Goal: Find specific page/section: Find specific page/section

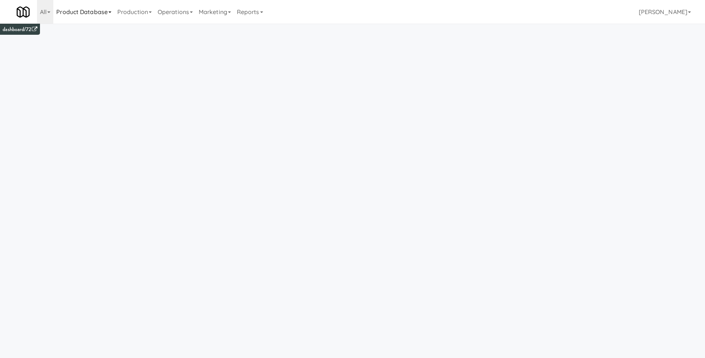
click at [105, 17] on link "Product Database" at bounding box center [83, 12] width 61 height 24
click at [50, 11] on icon at bounding box center [48, 11] width 3 height 1
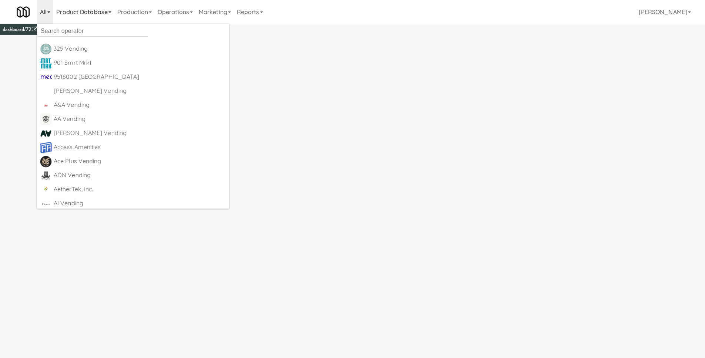
click at [82, 14] on link "Product Database" at bounding box center [83, 12] width 61 height 24
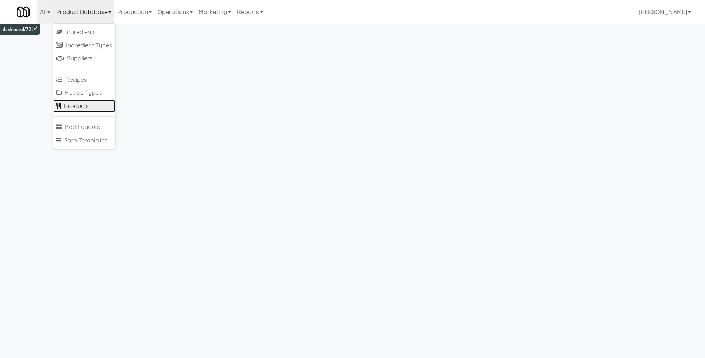
click at [79, 100] on link "Products" at bounding box center [84, 106] width 62 height 13
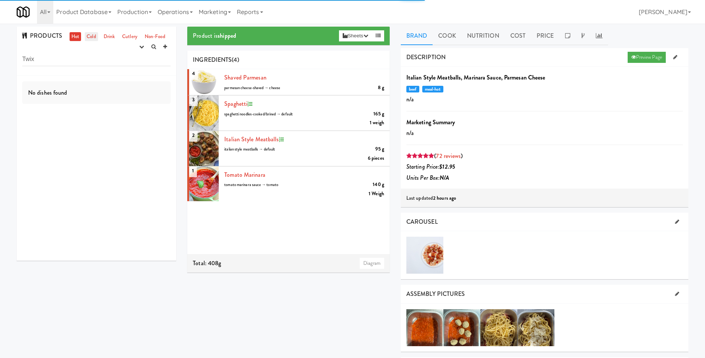
type input "Twix"
click at [93, 37] on link "Cold" at bounding box center [91, 36] width 13 height 9
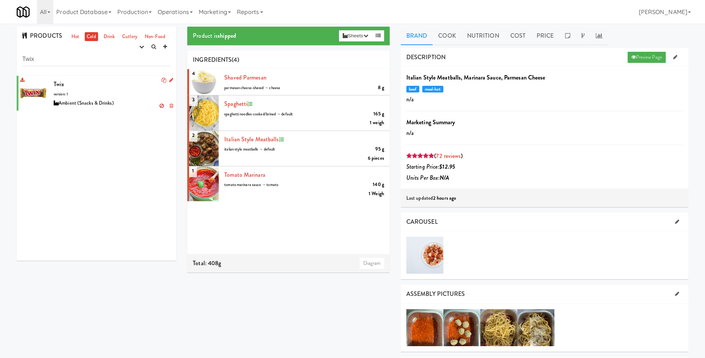
click at [110, 91] on div "Twix version: 1 Ambient (Snacks & Drinks)" at bounding box center [112, 93] width 117 height 29
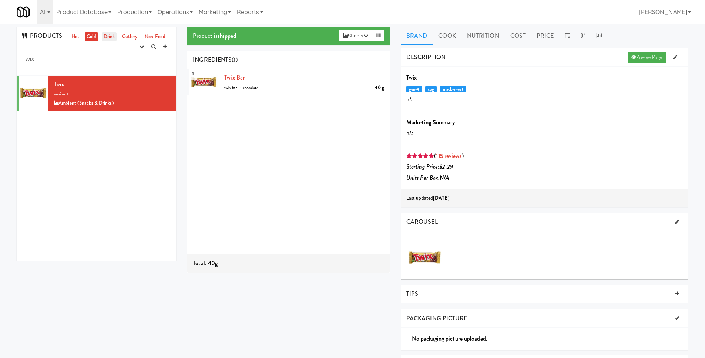
click at [107, 40] on link "Drink" at bounding box center [109, 36] width 15 height 9
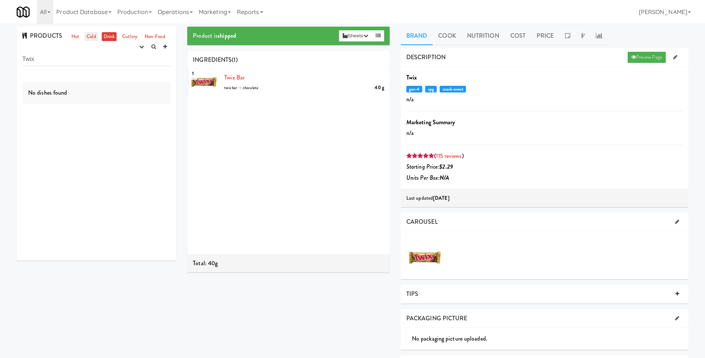
click at [93, 39] on link "Cold" at bounding box center [91, 36] width 13 height 9
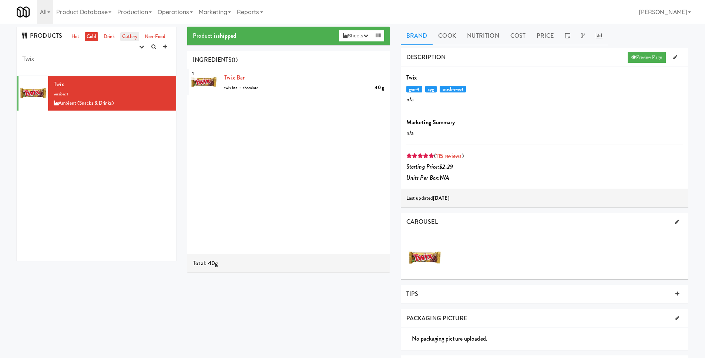
click at [127, 37] on link "Cutlery" at bounding box center [129, 36] width 19 height 9
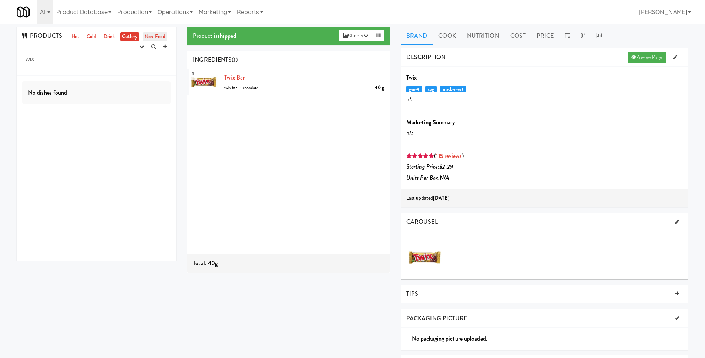
click at [154, 36] on link "Non-Food" at bounding box center [155, 36] width 24 height 9
click at [97, 37] on ul "Hot Cold Drink Cutlery Non-Food" at bounding box center [118, 36] width 101 height 9
click at [94, 37] on link "Cold" at bounding box center [91, 36] width 13 height 9
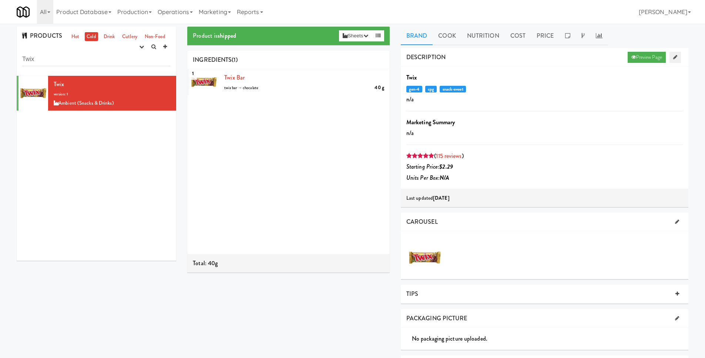
click at [680, 56] on link at bounding box center [675, 57] width 11 height 11
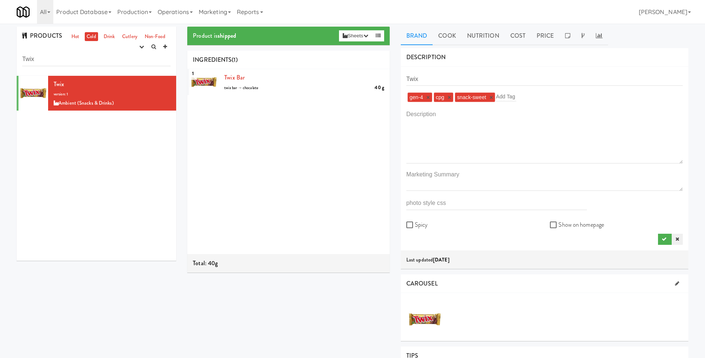
click at [682, 240] on link at bounding box center [677, 239] width 11 height 11
